Goal: Task Accomplishment & Management: Manage account settings

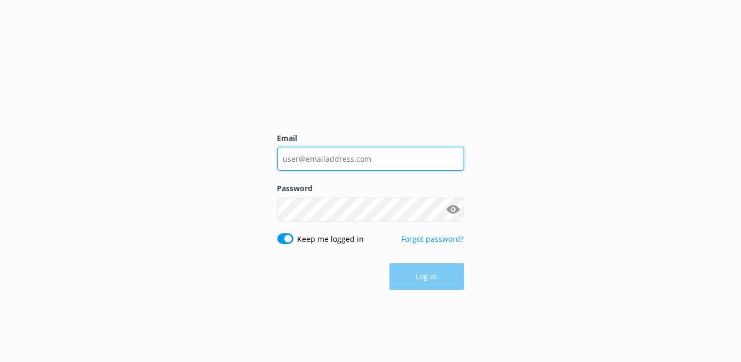
type input "[EMAIL_ADDRESS][PERSON_NAME][DOMAIN_NAME]"
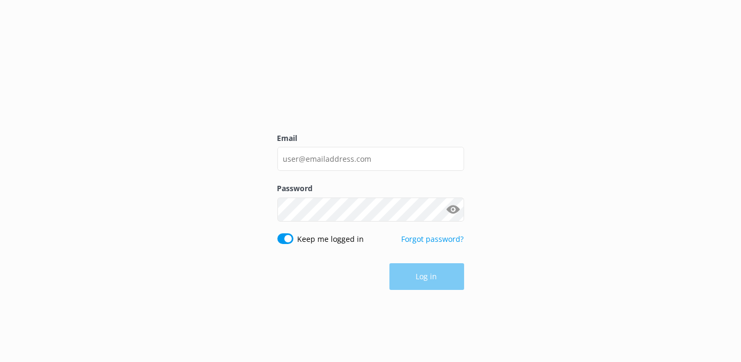
type input "[EMAIL_ADDRESS][PERSON_NAME][DOMAIN_NAME]"
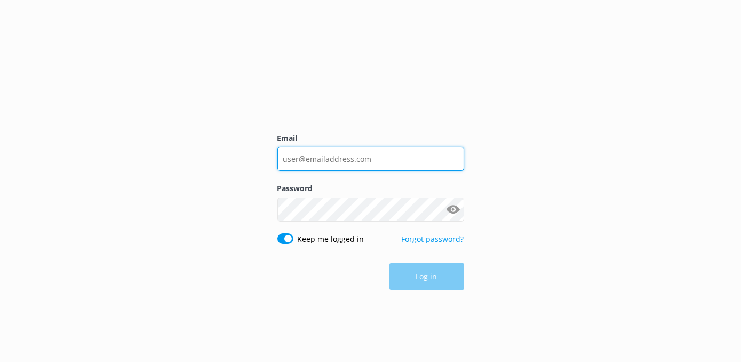
type input "[EMAIL_ADDRESS][PERSON_NAME][DOMAIN_NAME]"
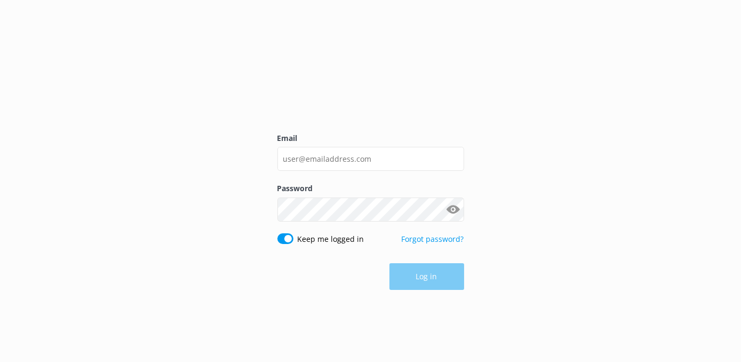
type input "[EMAIL_ADDRESS][PERSON_NAME][DOMAIN_NAME]"
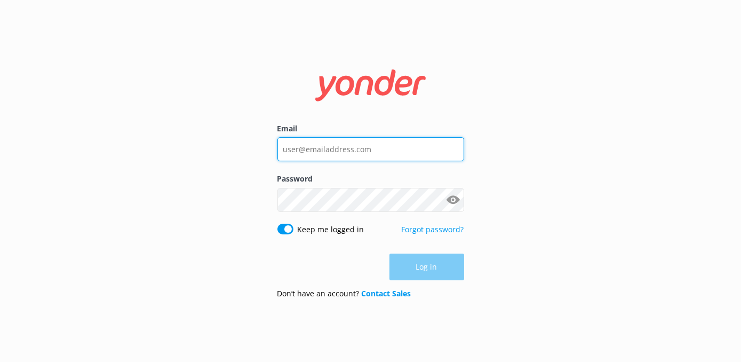
type input "[EMAIL_ADDRESS][PERSON_NAME][DOMAIN_NAME]"
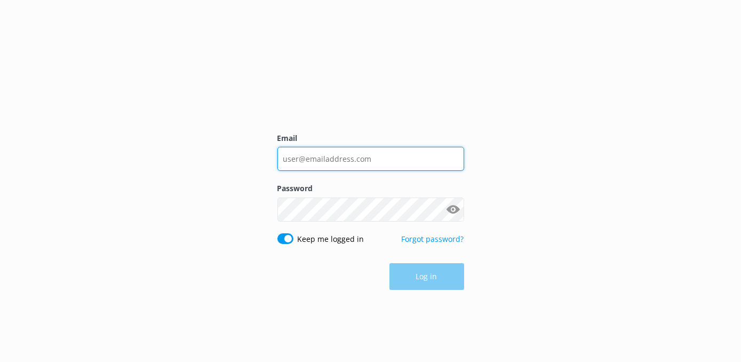
type input "[EMAIL_ADDRESS][PERSON_NAME][DOMAIN_NAME]"
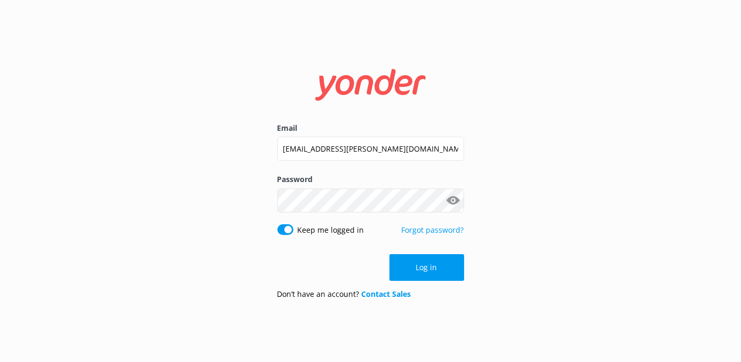
click at [187, 171] on div "Email [EMAIL_ADDRESS][PERSON_NAME][DOMAIN_NAME] Password Show password Keep me …" at bounding box center [370, 181] width 741 height 362
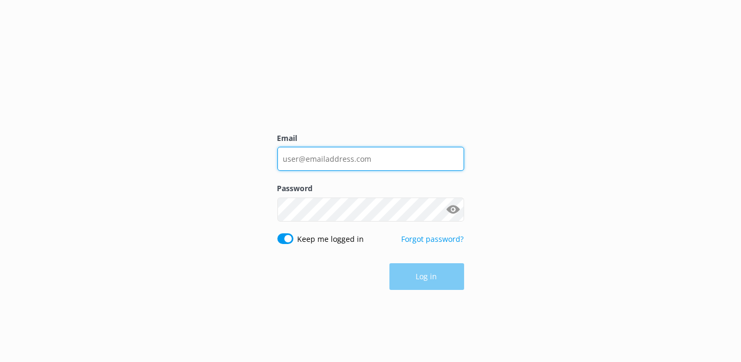
type input "[EMAIL_ADDRESS][PERSON_NAME][DOMAIN_NAME]"
